Goal: Task Accomplishment & Management: Manage account settings

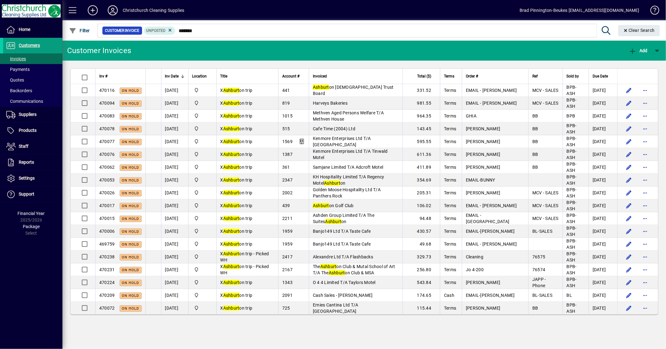
click at [318, 341] on div "Customer Invoices Add Inv # Inv Date Location Title Account # Invoiced Total ($…" at bounding box center [364, 195] width 604 height 308
click at [113, 10] on icon at bounding box center [113, 10] width 12 height 10
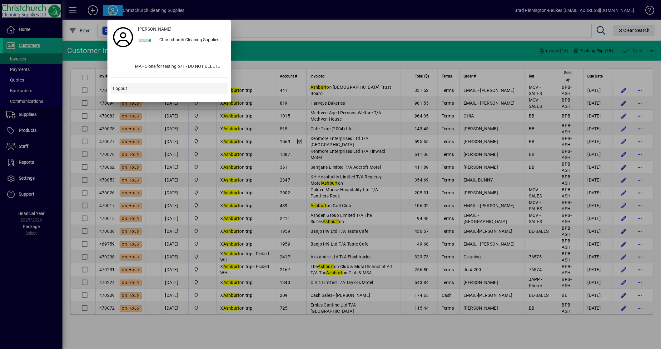
click at [144, 88] on span at bounding box center [169, 88] width 117 height 15
